Goal: Information Seeking & Learning: Find specific fact

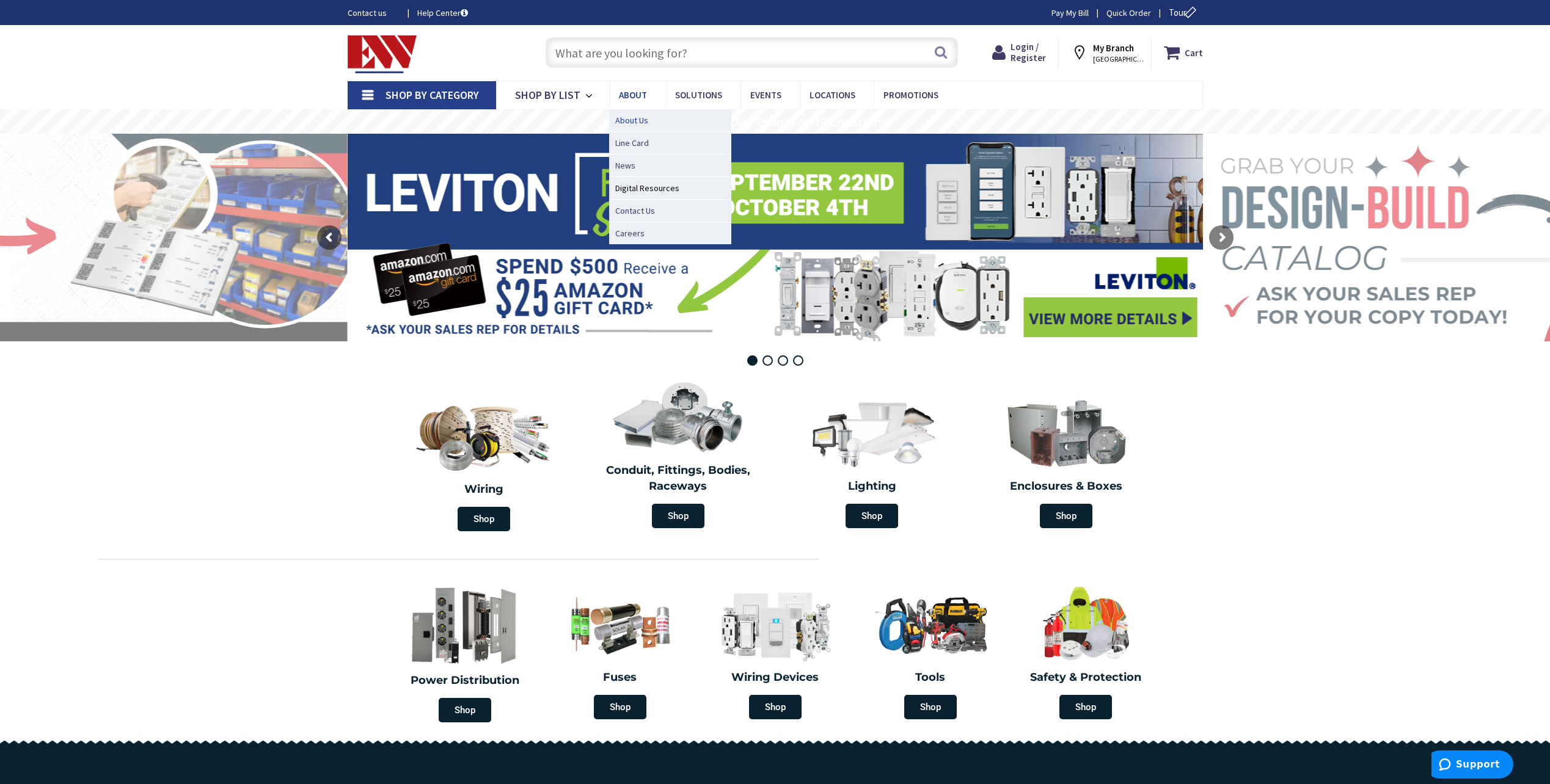
click at [641, 119] on span "About Us" at bounding box center [631, 120] width 33 height 13
click at [631, 125] on span "About Us" at bounding box center [631, 120] width 33 height 13
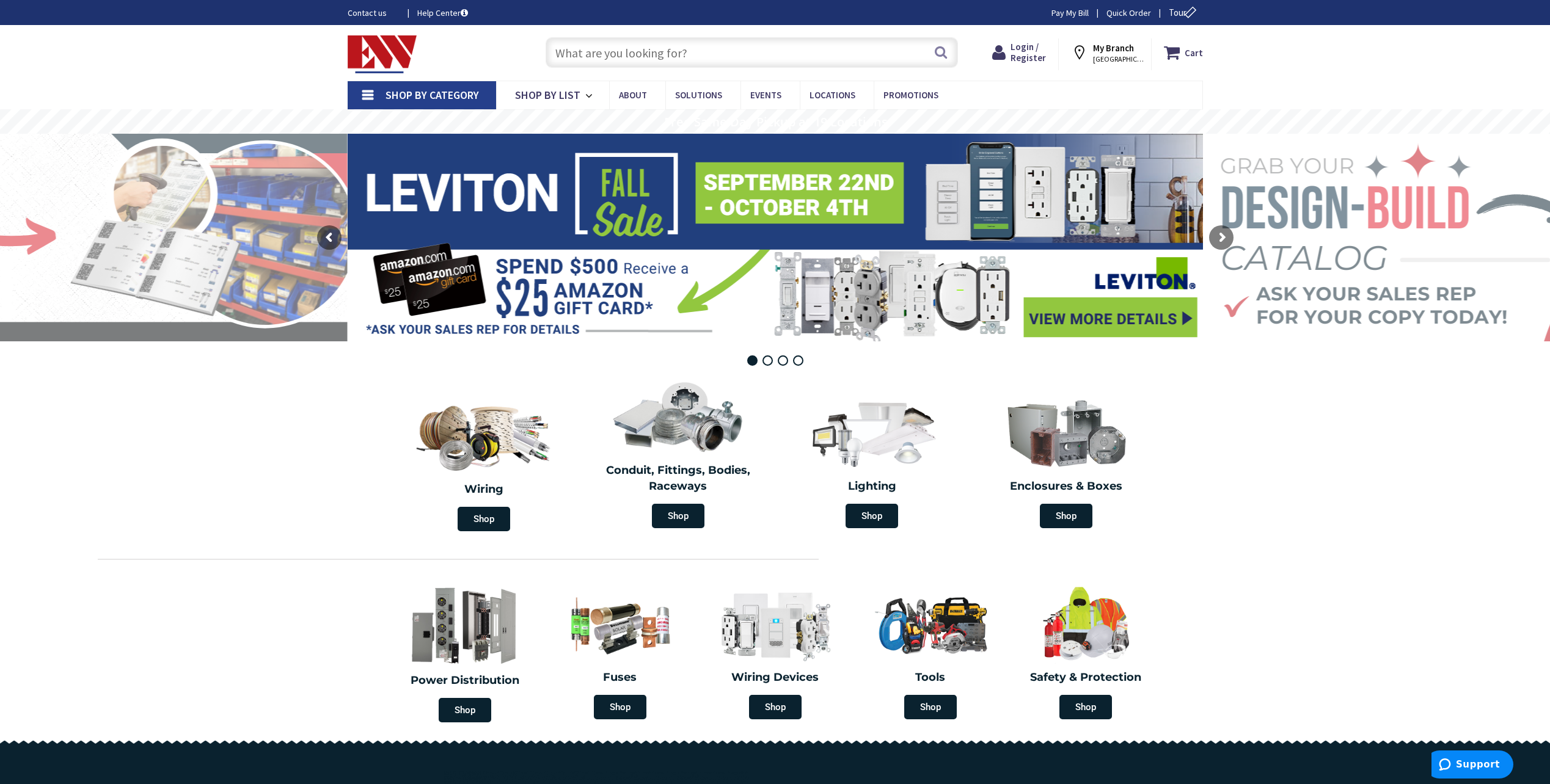
click at [704, 53] on input "text" at bounding box center [752, 53] width 413 height 31
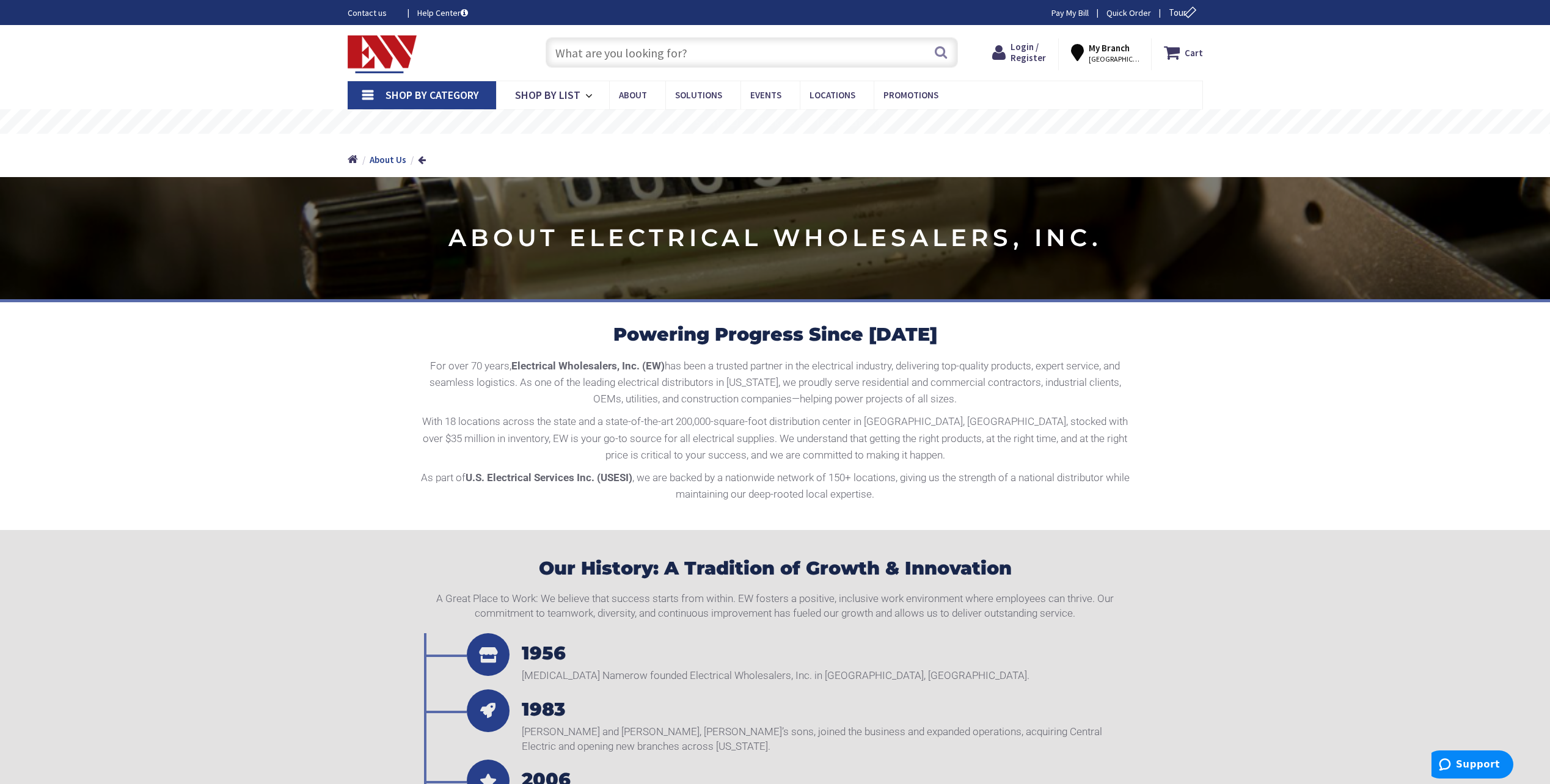
click at [667, 53] on input "text" at bounding box center [752, 53] width 413 height 31
paste input "GD3060K"
type input "GD3060K"
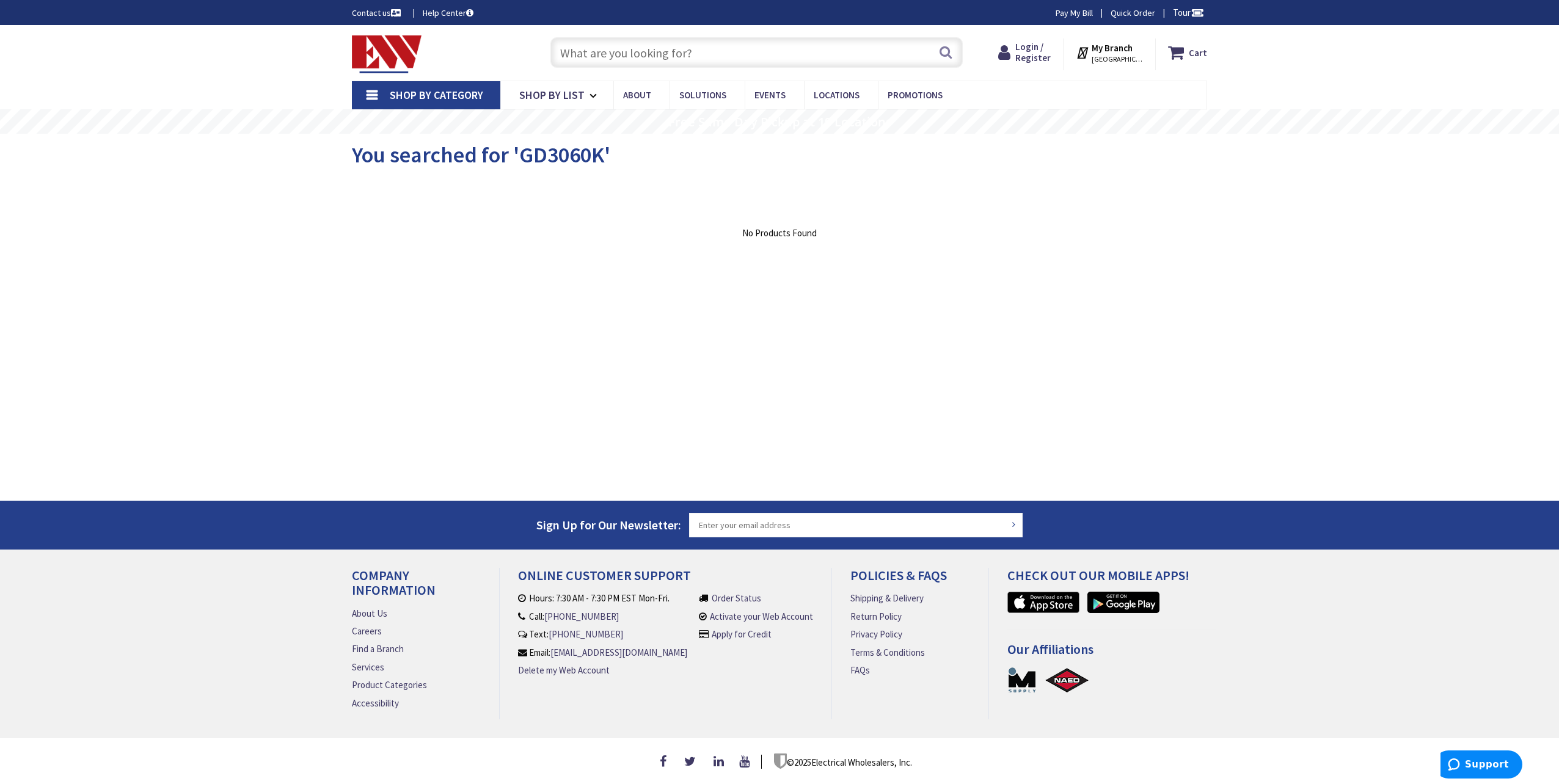
click at [656, 44] on input "text" at bounding box center [757, 53] width 413 height 31
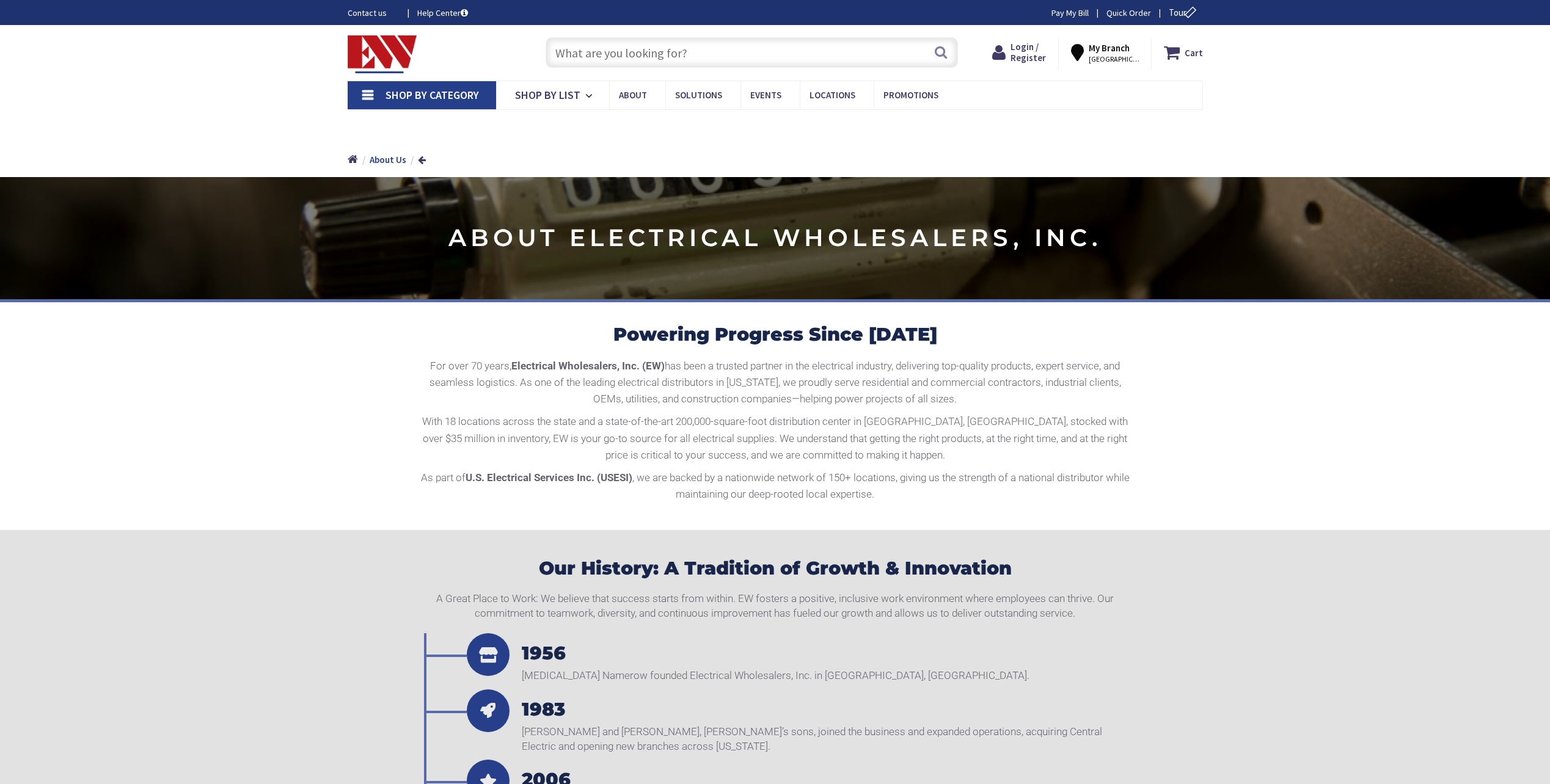
scroll to position [1253, 0]
